Goal: Communication & Community: Answer question/provide support

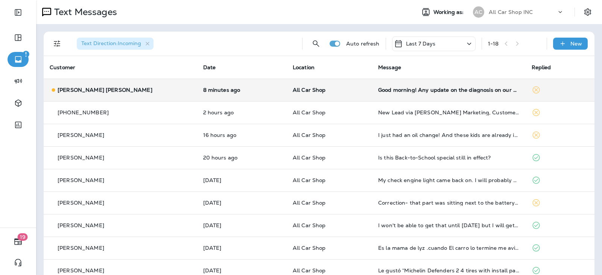
click at [400, 95] on td "Good morning! Any update on the diagnosis on our Prius? My husband dropped it o…" at bounding box center [449, 90] width 154 height 23
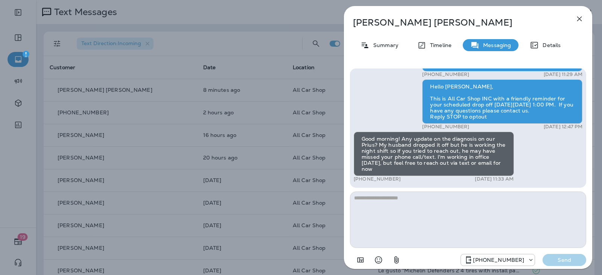
click at [442, 202] on textarea at bounding box center [468, 220] width 236 height 56
type textarea "*"
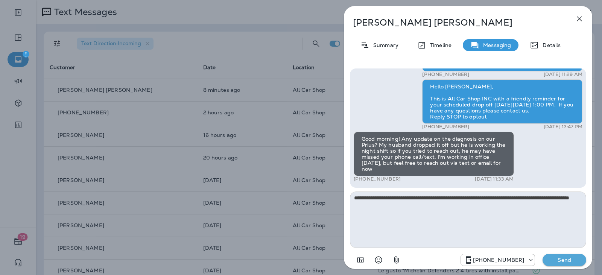
type textarea "**********"
click at [549, 253] on div "+16892654479 Send" at bounding box center [468, 258] width 236 height 20
click at [551, 258] on p "Send" at bounding box center [565, 260] width 32 height 7
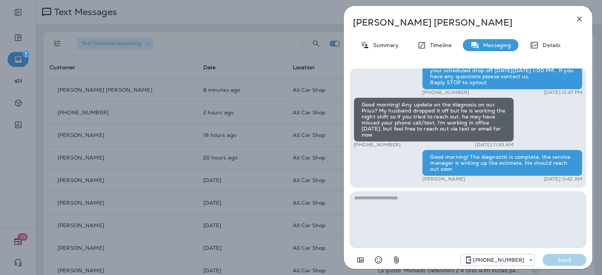
click at [584, 20] on icon "button" at bounding box center [579, 18] width 9 height 9
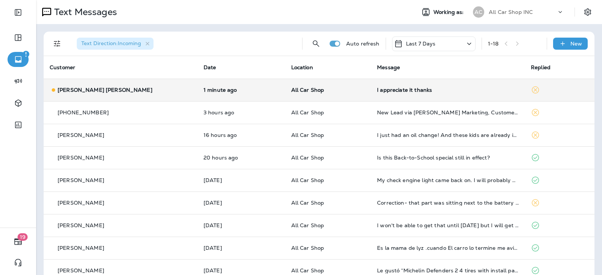
click at [346, 92] on td "All Car Shop" at bounding box center [328, 90] width 86 height 23
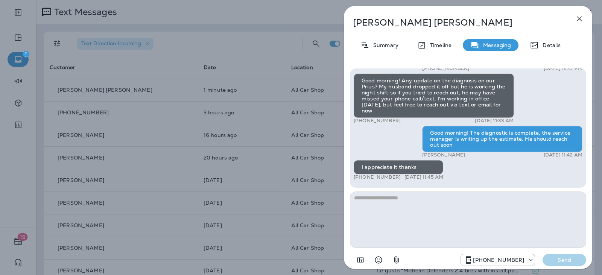
click at [427, 204] on textarea at bounding box center [468, 220] width 236 height 56
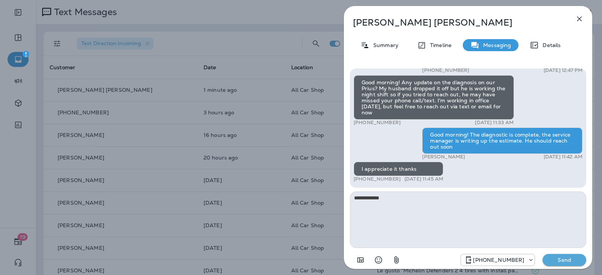
type textarea "**********"
click at [563, 263] on p "Send" at bounding box center [565, 260] width 32 height 7
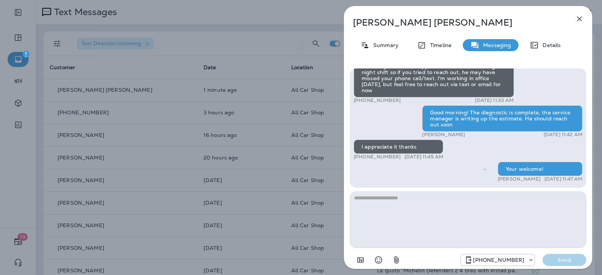
click at [587, 17] on div "Sara Wendy Summary Timeline Messaging Details Hello Sara, Hope all is well! Thi…" at bounding box center [468, 140] width 249 height 268
click at [583, 19] on icon "button" at bounding box center [579, 18] width 9 height 9
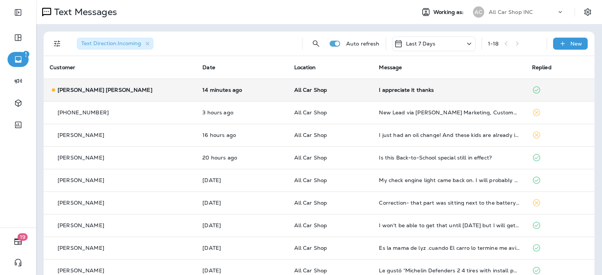
click at [325, 91] on p "All Car Shop" at bounding box center [330, 90] width 73 height 6
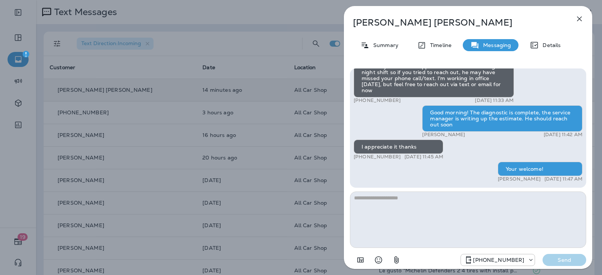
click at [581, 20] on icon "button" at bounding box center [580, 19] width 5 height 5
